Goal: Information Seeking & Learning: Learn about a topic

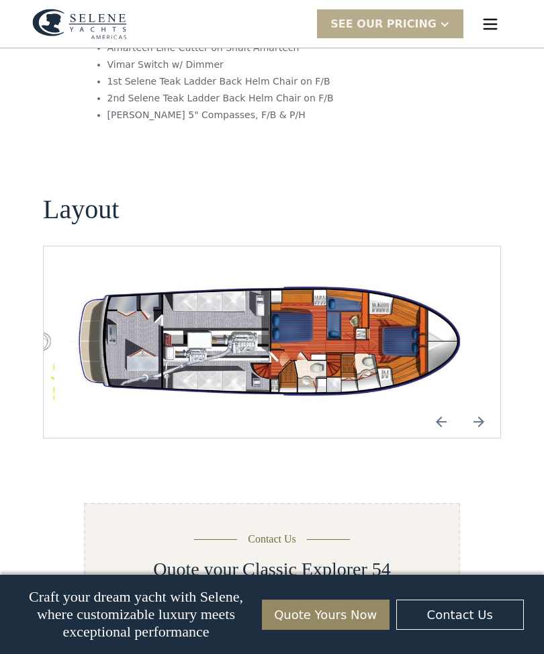
scroll to position [2289, 0]
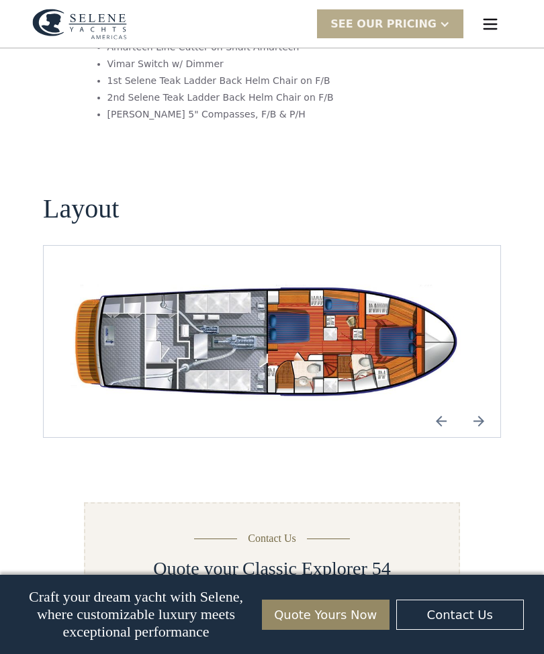
click at [443, 405] on img "Previous slide" at bounding box center [441, 421] width 32 height 32
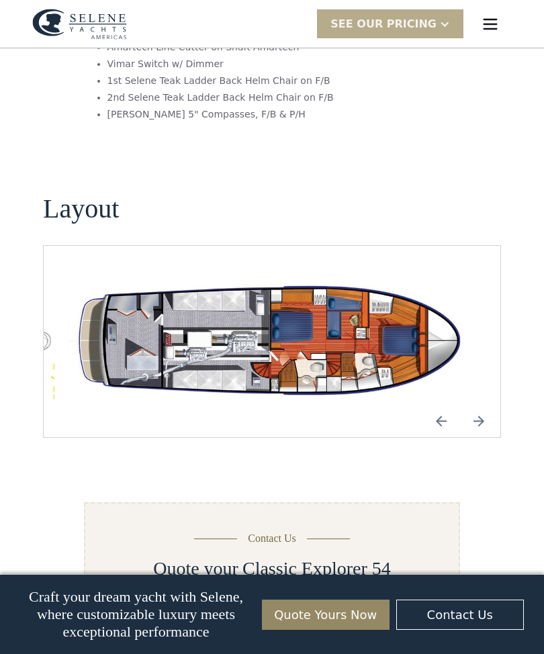
click at [358, 295] on img "open lightbox" at bounding box center [271, 341] width 435 height 127
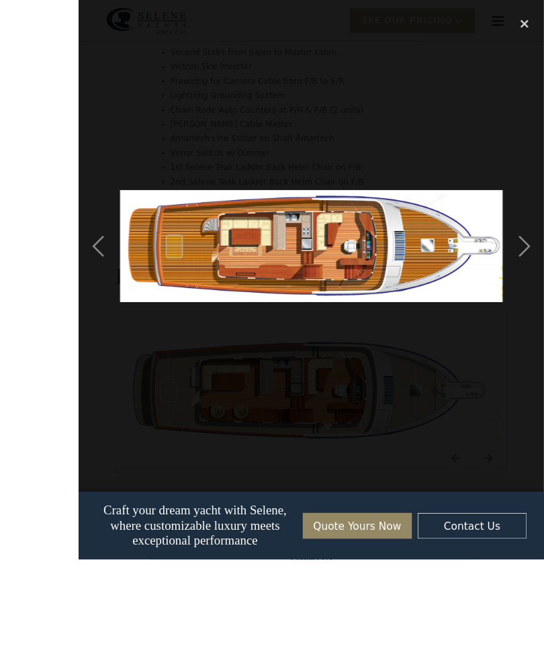
scroll to position [2291, 0]
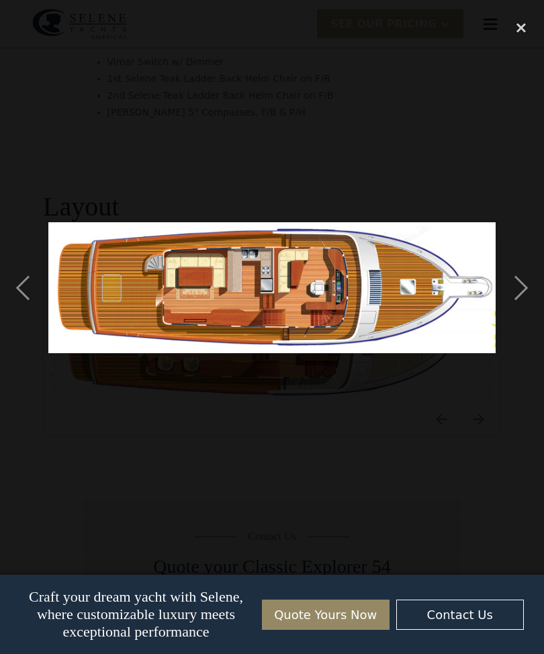
click at [523, 312] on div "next image" at bounding box center [521, 287] width 46 height 549
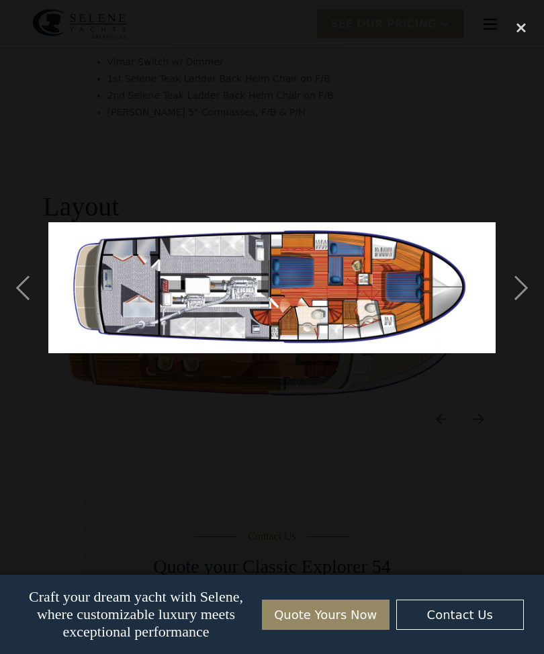
click at [30, 316] on div "previous image" at bounding box center [23, 287] width 46 height 549
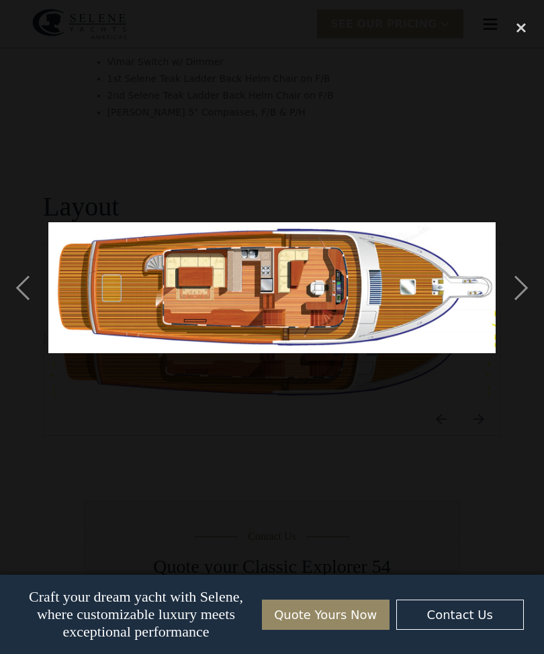
click at [22, 312] on div "previous image" at bounding box center [23, 287] width 46 height 549
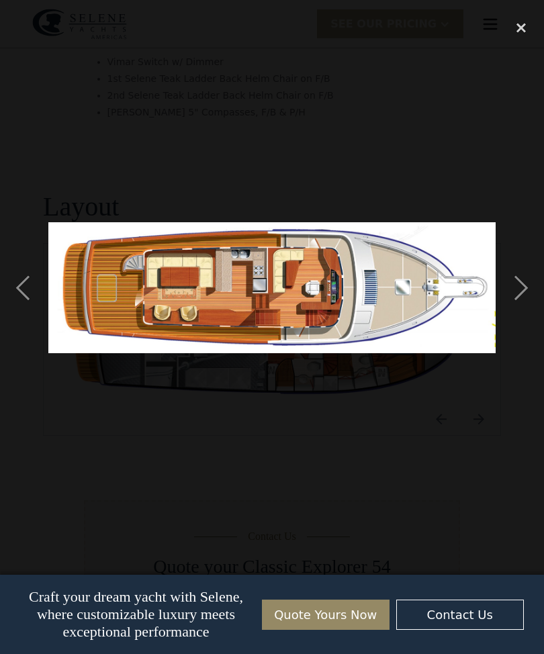
click at [34, 320] on div "previous image" at bounding box center [23, 287] width 46 height 549
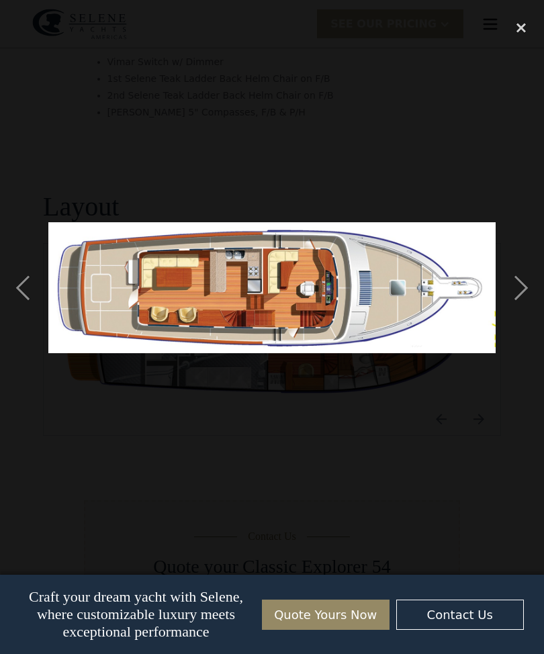
click at [534, 312] on div "next image" at bounding box center [521, 287] width 46 height 549
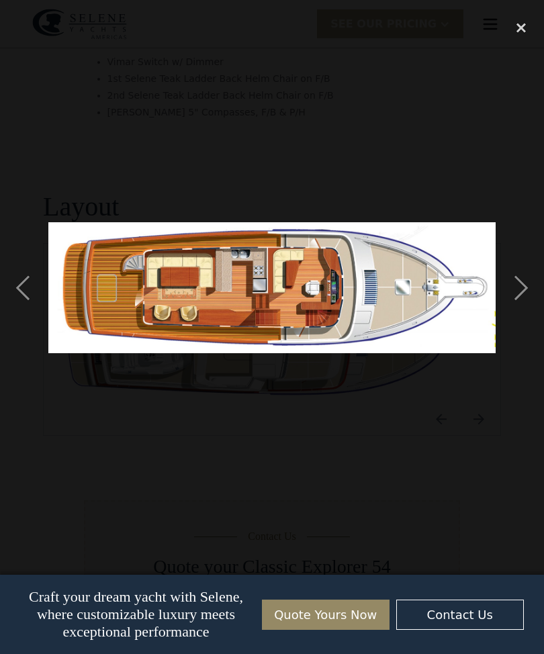
click at [24, 326] on div "previous image" at bounding box center [23, 287] width 46 height 549
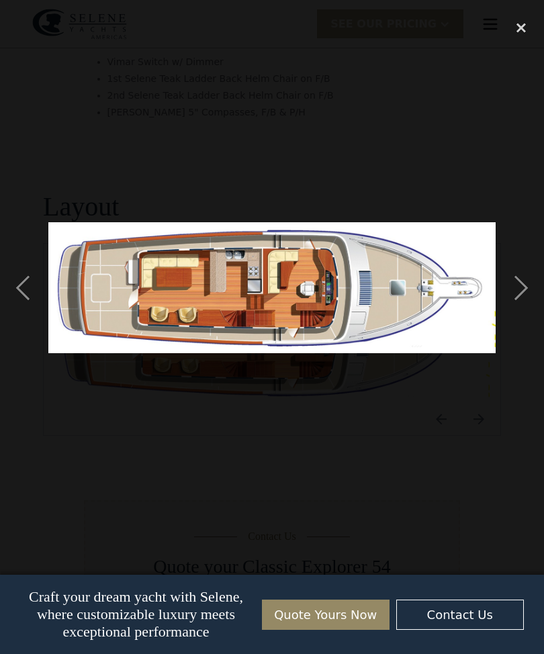
click at [526, 310] on div "next image" at bounding box center [521, 287] width 46 height 549
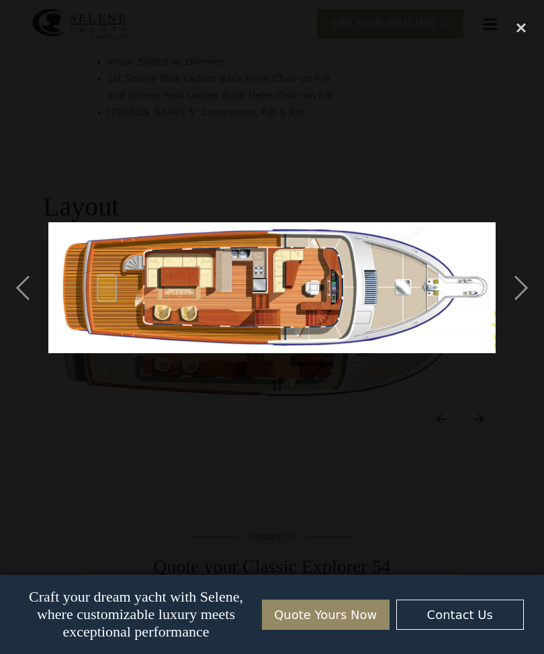
click at [537, 308] on div "next image" at bounding box center [521, 287] width 46 height 549
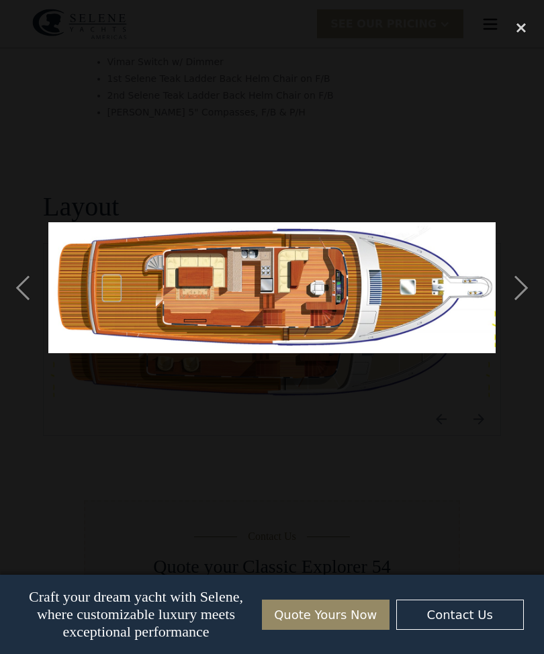
click at [525, 314] on div "next image" at bounding box center [521, 287] width 46 height 549
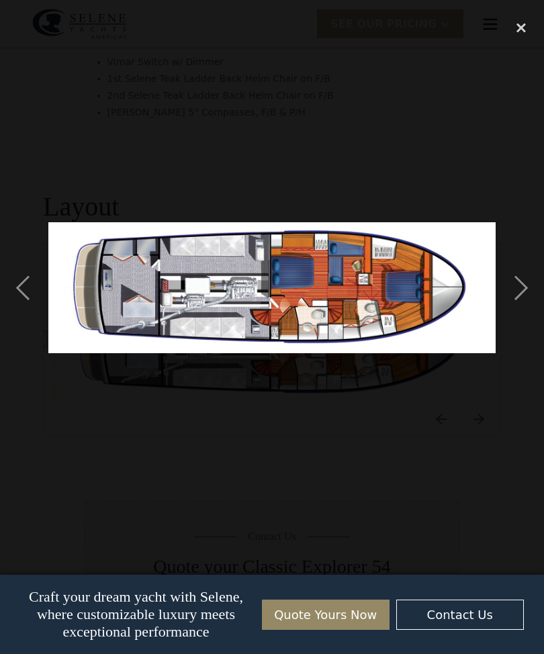
click at [366, 31] on div at bounding box center [272, 287] width 544 height 549
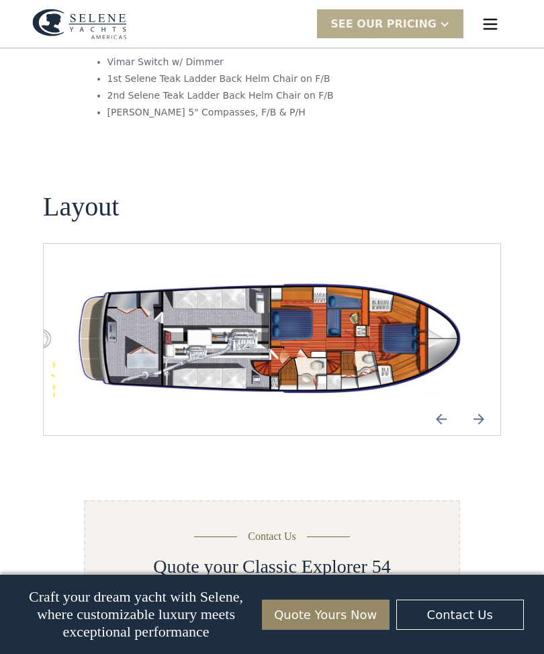
click at [393, 291] on img "open lightbox" at bounding box center [271, 339] width 435 height 127
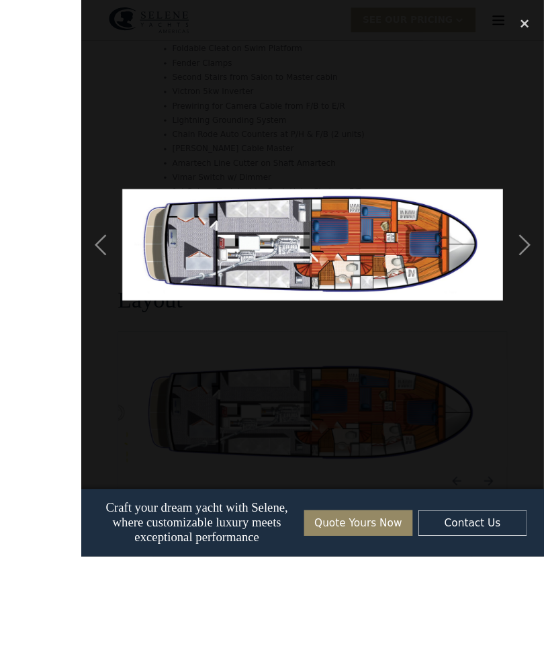
scroll to position [2293, 0]
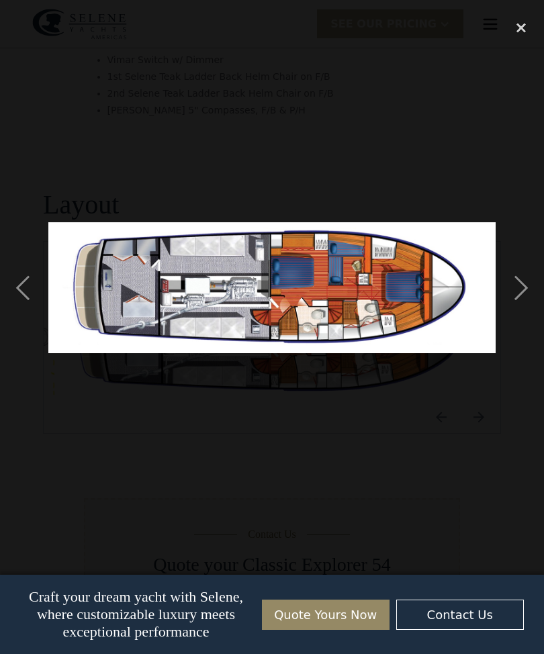
click at [523, 312] on div "next image" at bounding box center [521, 287] width 46 height 549
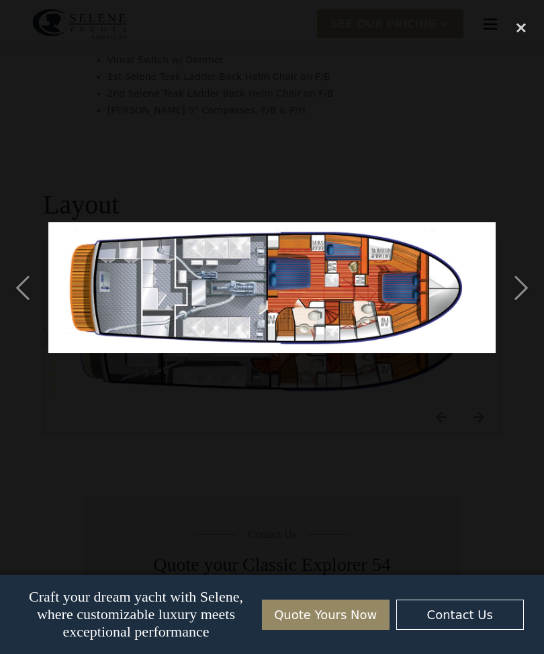
click at [521, 310] on div "next image" at bounding box center [521, 287] width 46 height 549
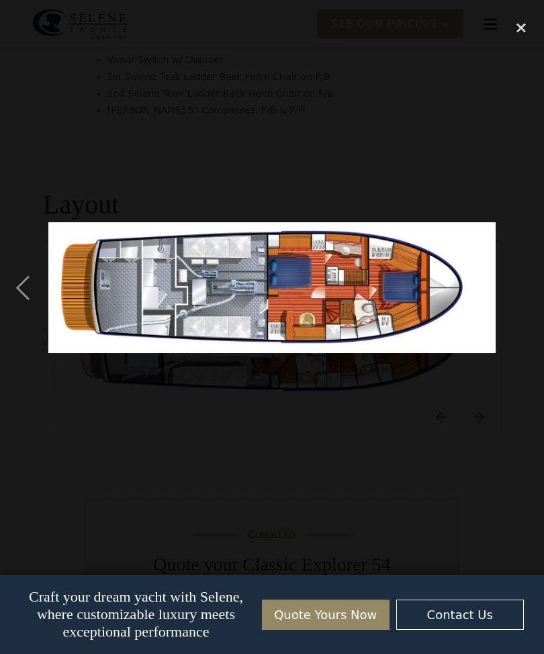
scroll to position [0, 56]
click at [367, 327] on img at bounding box center [272, 287] width 448 height 130
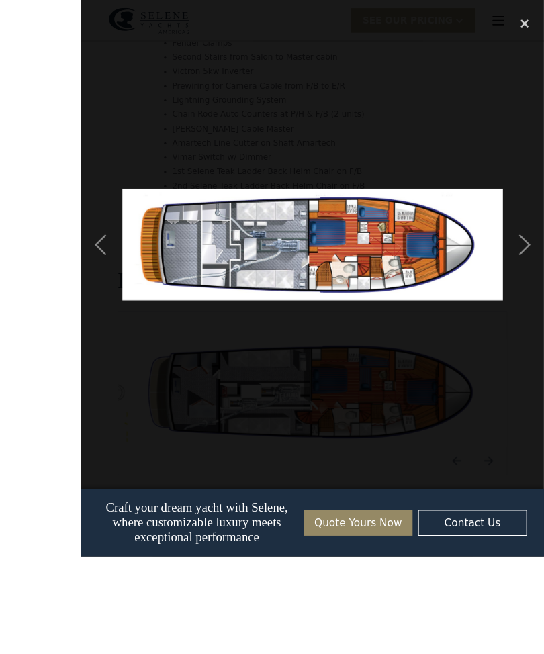
scroll to position [2321, 0]
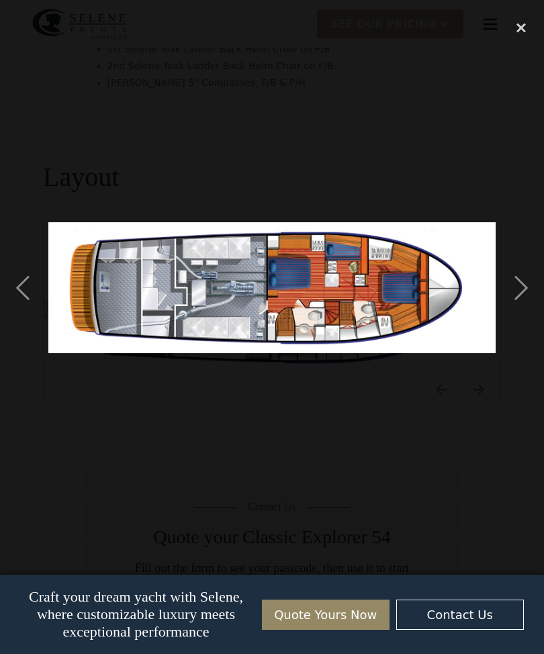
click at [525, 27] on div "close lightbox" at bounding box center [521, 28] width 46 height 30
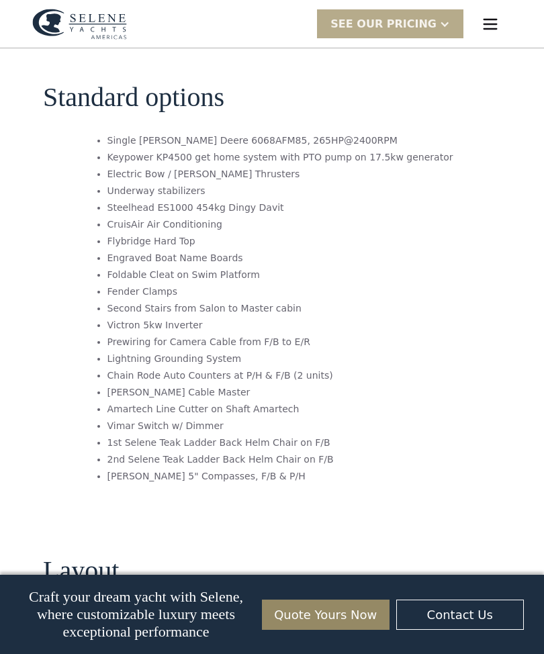
scroll to position [1912, 0]
